Goal: Information Seeking & Learning: Learn about a topic

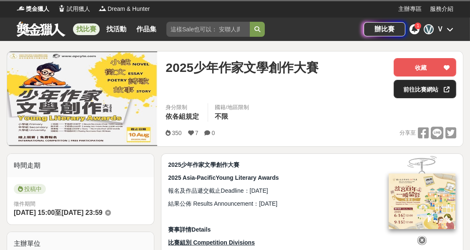
click at [422, 93] on link "前往比賽網站" at bounding box center [425, 89] width 63 height 18
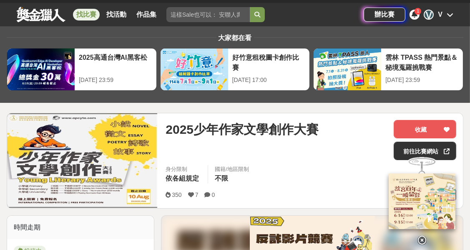
scroll to position [83, 0]
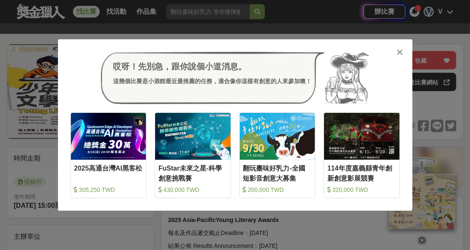
click at [399, 51] on icon at bounding box center [400, 52] width 6 height 8
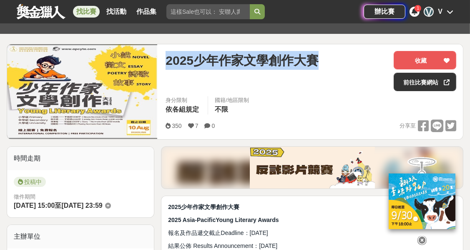
drag, startPoint x: 206, startPoint y: 57, endPoint x: 324, endPoint y: 66, distance: 118.9
type textarea "2025少年作家文學創作大賽"
click at [324, 66] on div "2025少年作家文學創作大賽" at bounding box center [277, 60] width 222 height 19
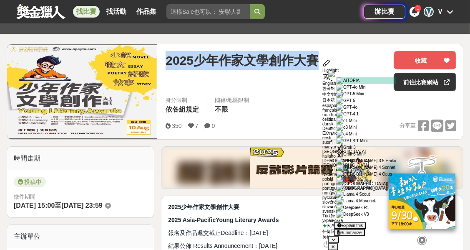
copy span "2025少年作家文學創作大賽"
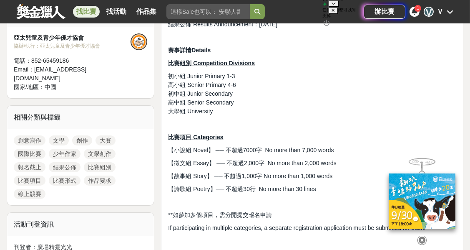
scroll to position [334, 0]
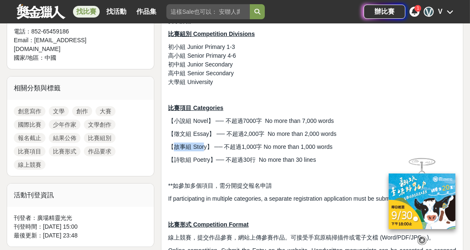
drag, startPoint x: 171, startPoint y: 144, endPoint x: 204, endPoint y: 146, distance: 33.4
click at [204, 146] on span "【故事組 Story】 ── 不超過1,000字 No more than 1,000 words" at bounding box center [250, 146] width 164 height 7
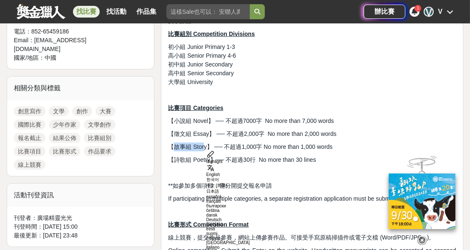
click at [205, 148] on span "【故事組 Story】 ── 不超過1,000字 No more than 1,000 words" at bounding box center [250, 146] width 164 height 7
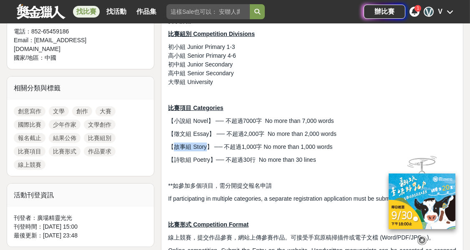
drag, startPoint x: 209, startPoint y: 145, endPoint x: 174, endPoint y: 146, distance: 35.1
click at [174, 146] on span "【故事組 Story】 ── 不超過1,000字 No more than 1,000 words" at bounding box center [250, 146] width 164 height 7
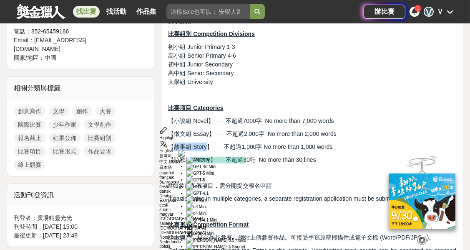
copy span "故事組 Story"
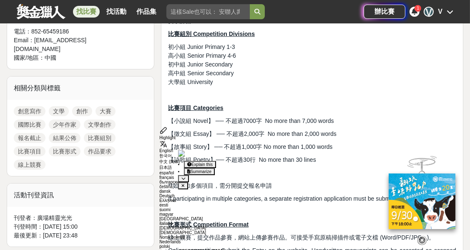
click at [240, 146] on span "【故事組 Story】 ── 不超過1,000字 No more than 1,000 words" at bounding box center [250, 146] width 164 height 7
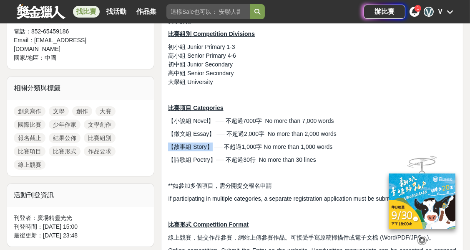
drag, startPoint x: 171, startPoint y: 145, endPoint x: 209, endPoint y: 146, distance: 38.0
click at [210, 146] on span "【故事組 Story】 ── 不超過1,000字 No more than 1,000 words" at bounding box center [250, 146] width 164 height 7
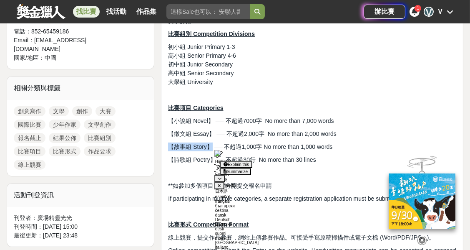
copy span "【故事組 Story】"
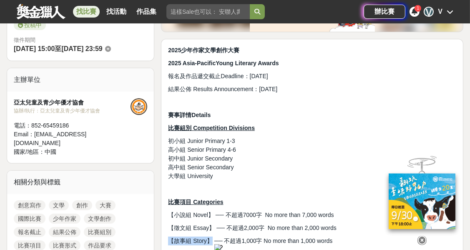
scroll to position [222, 0]
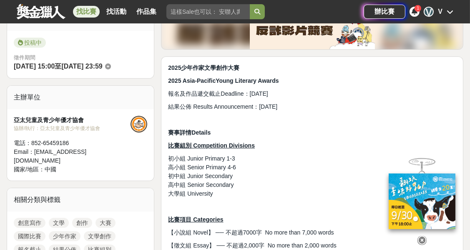
click at [170, 193] on span "大學組 University" at bounding box center [190, 193] width 45 height 7
drag, startPoint x: 167, startPoint y: 193, endPoint x: 215, endPoint y: 196, distance: 47.7
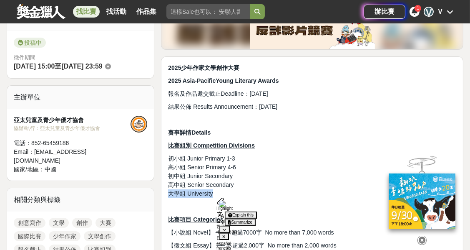
copy span "大學組 University"
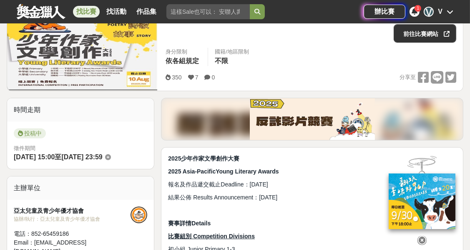
scroll to position [28, 0]
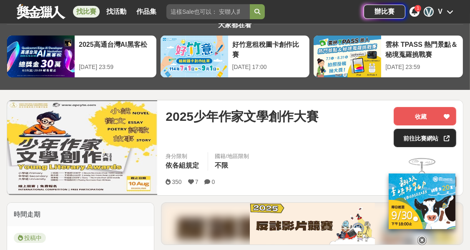
click at [401, 138] on link "前往比賽網站" at bounding box center [425, 138] width 63 height 18
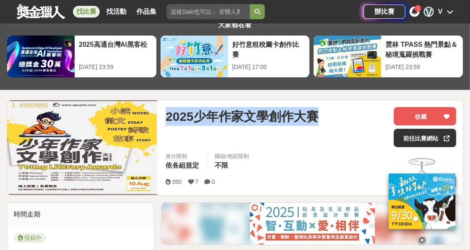
drag, startPoint x: 164, startPoint y: 116, endPoint x: 333, endPoint y: 120, distance: 169.5
click at [333, 120] on div "2025少年作家文學創作大賽 收藏 前往比賽網站 身分限制 依各組規定 國籍/地區限制 不限 350 7 0 分享至 收藏 前往比賽網站" at bounding box center [311, 147] width 304 height 95
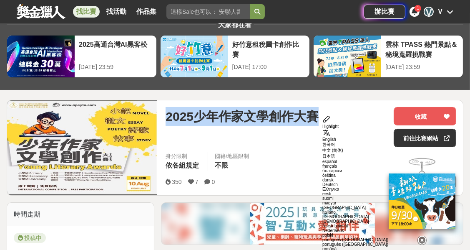
copy span "2025少年作家文學創作大賽"
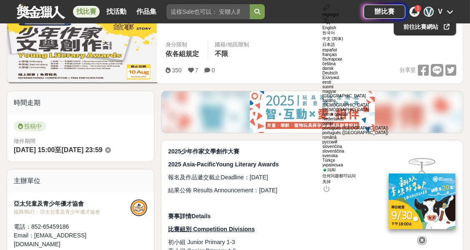
scroll to position [0, 0]
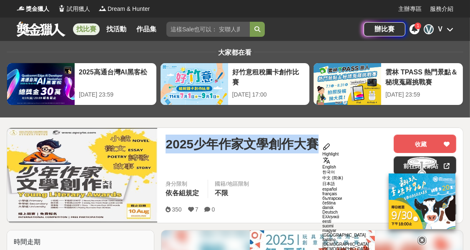
copy span "2025少年作家文學創作大賽"
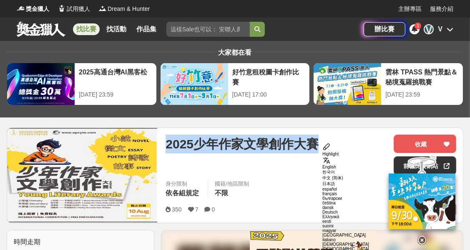
copy span "2025少年作家文學創作大賽"
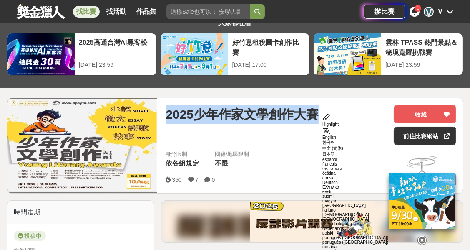
scroll to position [139, 0]
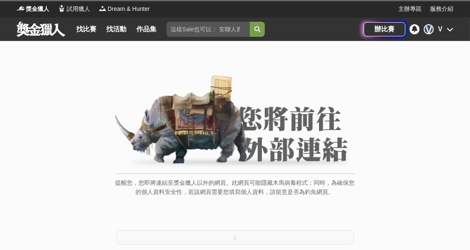
scroll to position [33, 0]
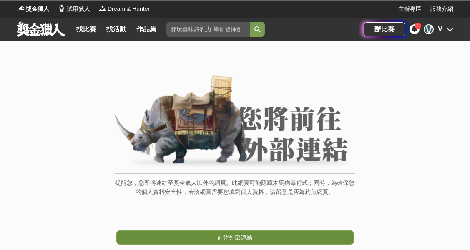
click at [218, 237] on span "前往外部連結" at bounding box center [235, 237] width 35 height 7
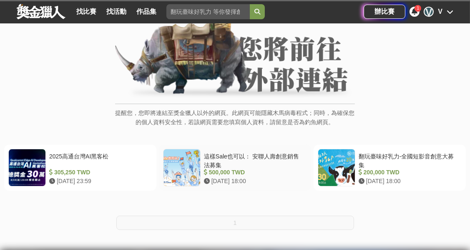
scroll to position [111, 0]
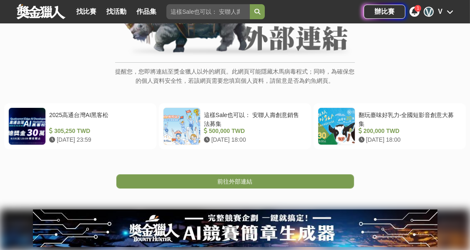
click at [231, 179] on span "前往外部連結" at bounding box center [235, 181] width 35 height 7
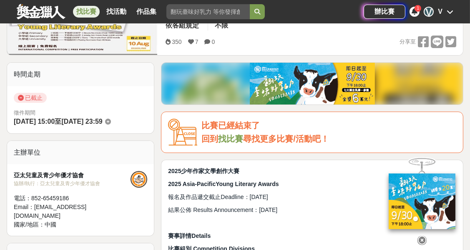
scroll to position [83, 0]
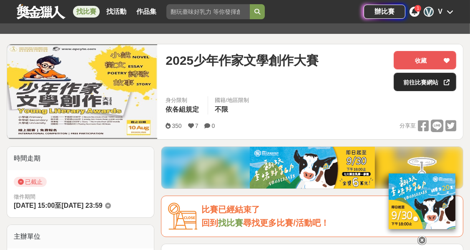
click at [411, 84] on link "前往比賽網站" at bounding box center [425, 82] width 63 height 18
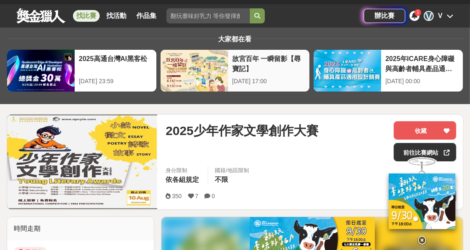
scroll to position [0, 0]
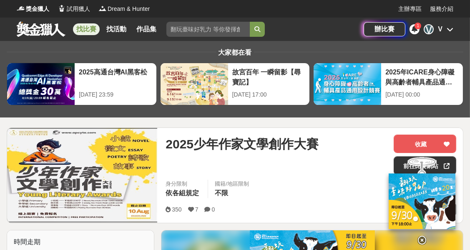
click at [80, 26] on link "找比賽" at bounding box center [86, 29] width 27 height 12
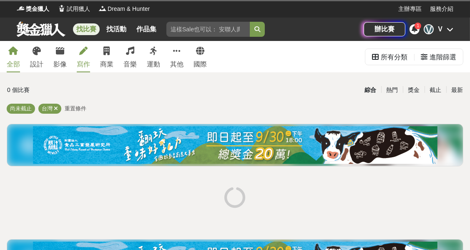
click at [86, 54] on icon at bounding box center [83, 51] width 8 height 8
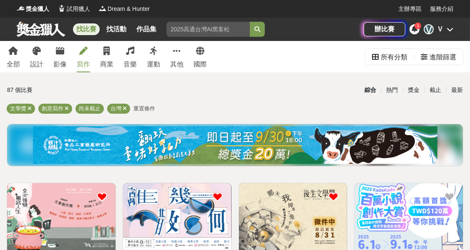
click at [436, 31] on div "V V" at bounding box center [439, 29] width 30 height 10
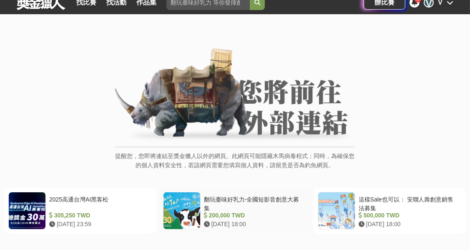
scroll to position [83, 0]
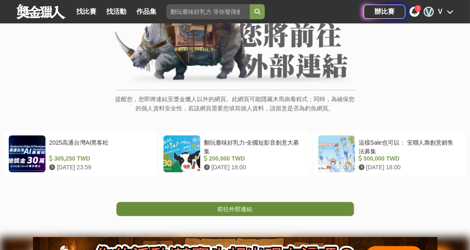
click at [246, 207] on span "前往外部連結" at bounding box center [235, 208] width 35 height 7
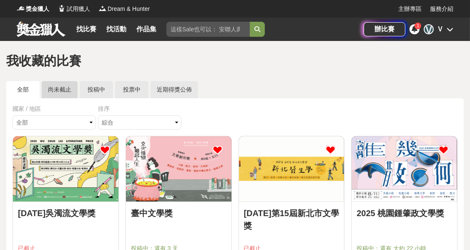
click at [61, 90] on link "尚未截止" at bounding box center [60, 89] width 36 height 17
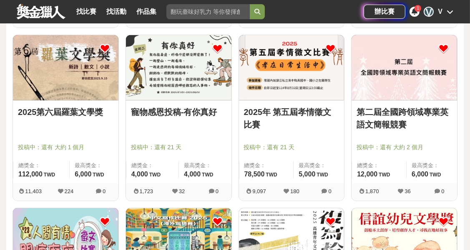
scroll to position [445, 0]
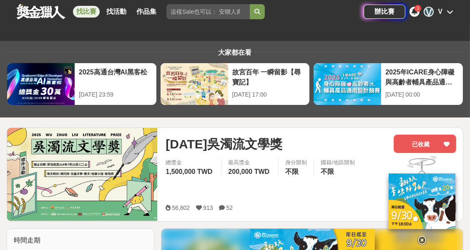
scroll to position [111, 0]
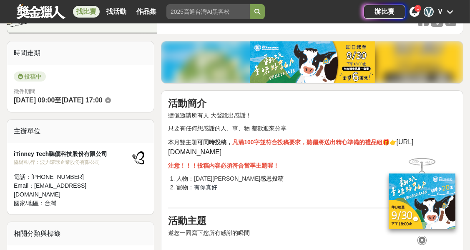
scroll to position [250, 0]
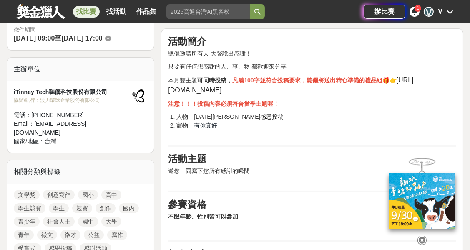
drag, startPoint x: 169, startPoint y: 90, endPoint x: 244, endPoint y: 88, distance: 74.7
type textarea "[URL][DOMAIN_NAME]"
click at [244, 88] on p "本月雙主題 可同時投稿， 凡滿100字並符合投稿要求，聽儷將送出精心準備的禮品組 🎁👉 [URL][DOMAIN_NAME]" at bounding box center [312, 85] width 288 height 20
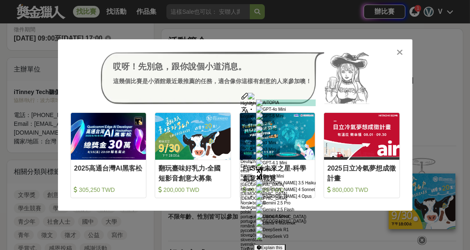
click at [399, 55] on icon at bounding box center [400, 52] width 6 height 8
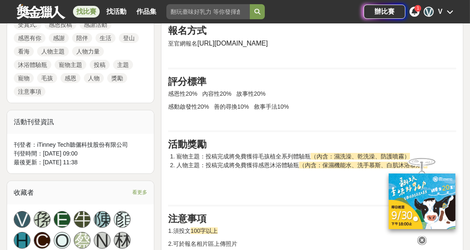
scroll to position [473, 0]
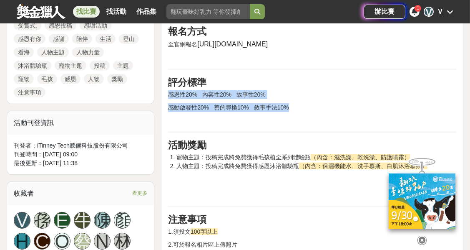
drag, startPoint x: 167, startPoint y: 93, endPoint x: 295, endPoint y: 106, distance: 128.8
click at [295, 106] on div "活動簡介 聽儷邀請所有人 大聲說出感謝！ 只要有任何想感謝的人、事、物 都歡迎來分享 本月雙主題 可同時投稿， 凡滿100字並符合投稿要求，聽儷將送出精心準備…" at bounding box center [312, 46] width 303 height 480
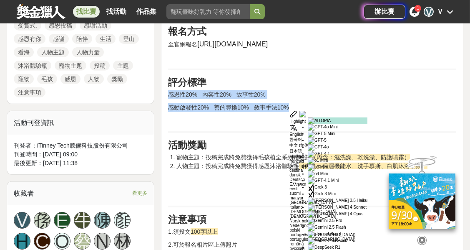
copy div "感恩性20% 內容性20% 故事性20% 感動啟發性20% 善的尋換10% 敘事手法10%"
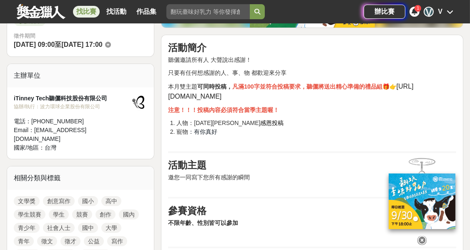
scroll to position [282, 0]
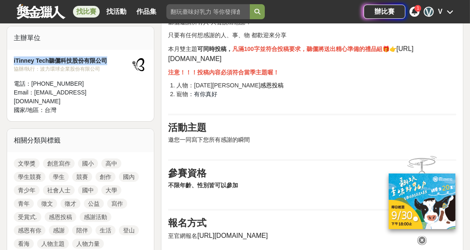
drag, startPoint x: 118, startPoint y: 56, endPoint x: 28, endPoint y: 60, distance: 90.2
click at [9, 59] on div "iTinney Tech聽儷科技股份有限公司 協辦/執行： 波力環球企業股份有限公司 電話： 02-7755-2017 Email： service@itin…" at bounding box center [80, 85] width 147 height 71
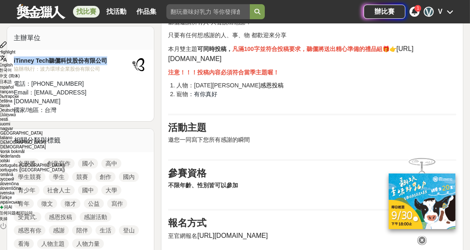
copy div "iTinney Tech聽儷科技股份有限公司"
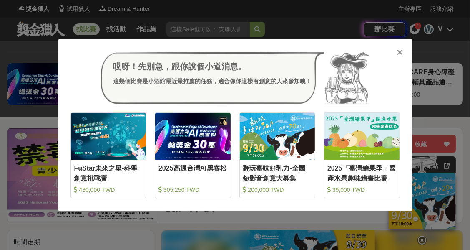
scroll to position [33, 0]
click at [401, 51] on icon at bounding box center [400, 52] width 6 height 8
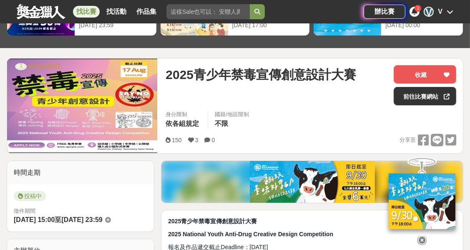
scroll to position [23, 0]
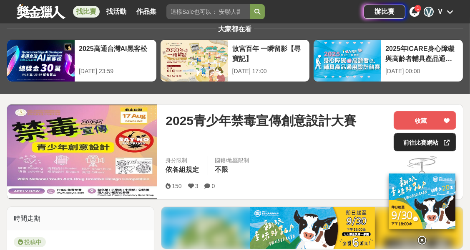
click at [439, 141] on link "前往比賽網站" at bounding box center [425, 142] width 63 height 18
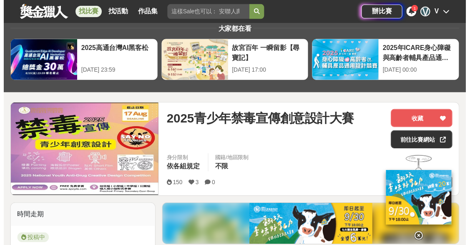
scroll to position [453, 0]
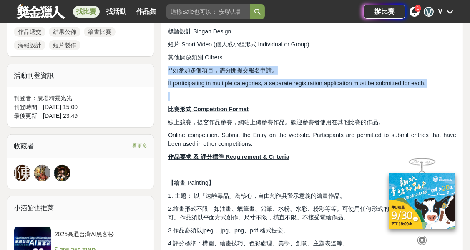
drag, startPoint x: 470, startPoint y: 59, endPoint x: 470, endPoint y: 93, distance: 34.2
type textarea "**如參加多個項目，需分開提交報名申請。 If participating in multiple categories, a separate regist…"
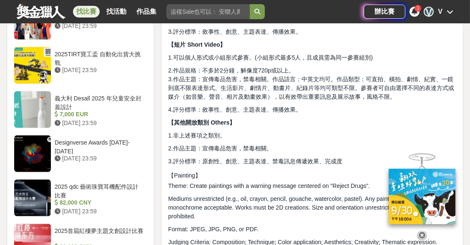
scroll to position [815, 0]
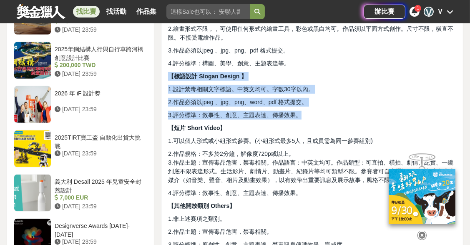
drag, startPoint x: 169, startPoint y: 76, endPoint x: 309, endPoint y: 117, distance: 146.6
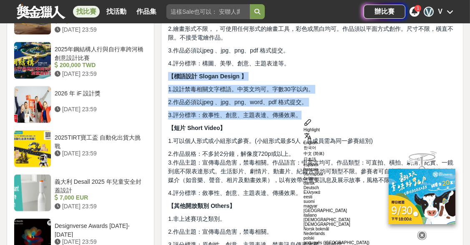
copy div "【標語設計 Slogan Design 】 1.設計禁毒相關文字標語。中英文均可。字數30字以內。 2.作品必須以jpeg 、jpg、png、word、pdf…"
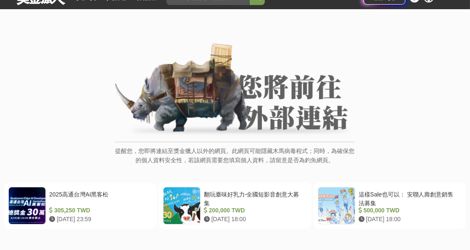
scroll to position [56, 0]
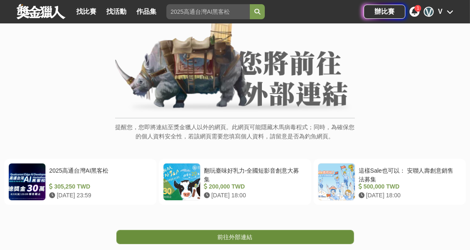
click at [245, 234] on span "前往外部連結" at bounding box center [235, 236] width 35 height 7
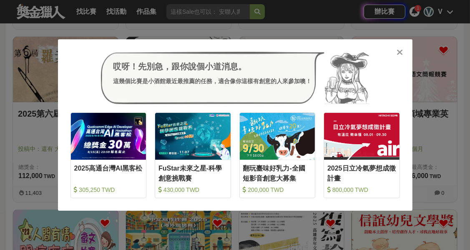
scroll to position [33, 0]
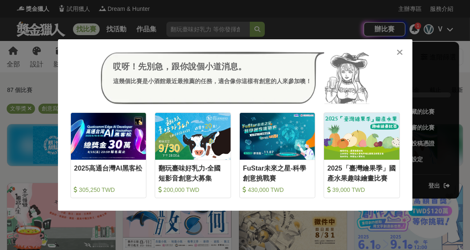
scroll to position [33, 0]
